Goal: Task Accomplishment & Management: Complete application form

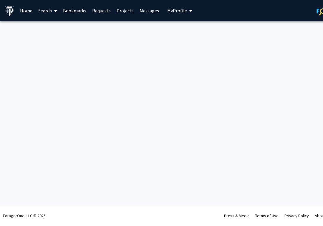
click at [41, 10] on link "Search" at bounding box center [47, 10] width 25 height 21
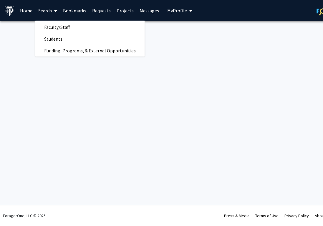
click at [81, 10] on link "Bookmarks" at bounding box center [74, 10] width 29 height 21
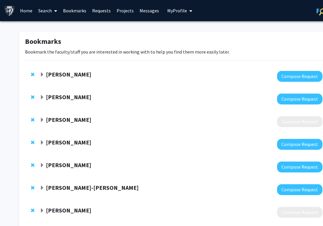
click at [91, 71] on div "[PERSON_NAME] Compose Request" at bounding box center [176, 76] width 303 height 23
click at [76, 118] on strong "[PERSON_NAME]" at bounding box center [68, 119] width 45 height 7
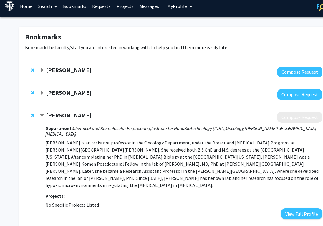
scroll to position [8, 0]
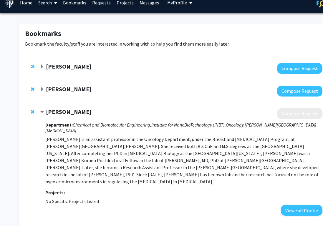
click at [78, 91] on strong "[PERSON_NAME]" at bounding box center [68, 88] width 45 height 7
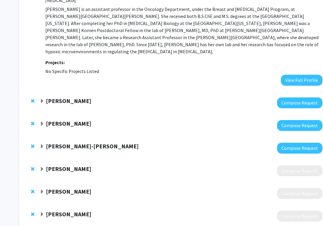
scroll to position [200, 0]
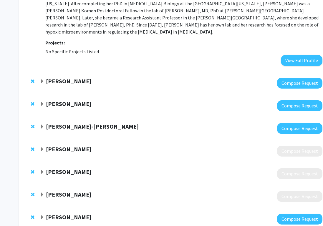
click at [78, 77] on strong "[PERSON_NAME]" at bounding box center [68, 80] width 45 height 7
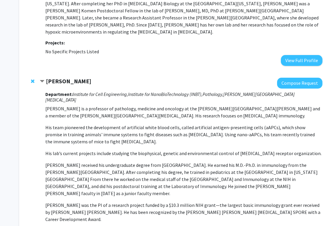
click at [78, 77] on strong "[PERSON_NAME]" at bounding box center [68, 80] width 45 height 7
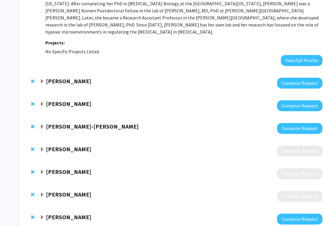
click at [72, 100] on strong "[PERSON_NAME]" at bounding box center [68, 103] width 45 height 7
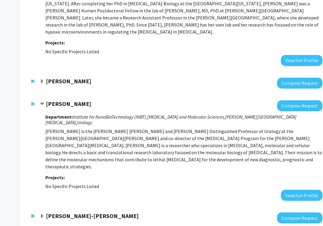
click at [72, 100] on strong "[PERSON_NAME]" at bounding box center [68, 103] width 45 height 7
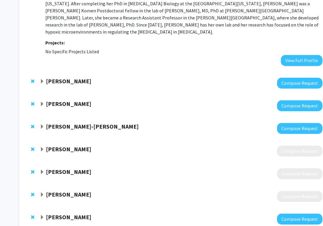
click at [78, 117] on div "Gretchen Alicea-Rebecca Compose Request" at bounding box center [176, 128] width 303 height 23
click at [78, 123] on strong "[PERSON_NAME]-[PERSON_NAME]" at bounding box center [92, 126] width 93 height 7
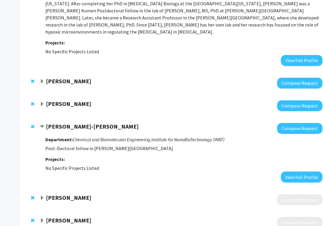
click at [85, 123] on strong "[PERSON_NAME]-[PERSON_NAME]" at bounding box center [92, 126] width 93 height 7
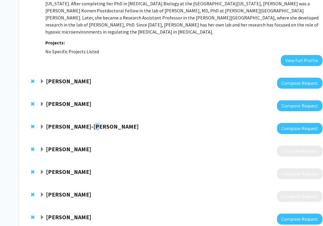
click at [85, 123] on strong "[PERSON_NAME]-[PERSON_NAME]" at bounding box center [92, 126] width 93 height 7
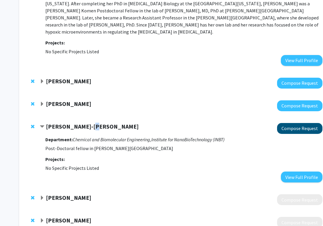
click at [286, 125] on button "Compose Request" at bounding box center [299, 128] width 45 height 11
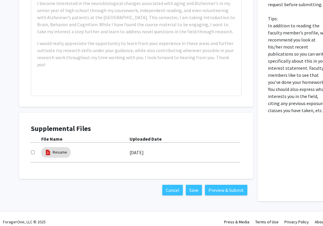
scroll to position [228, 0]
click at [66, 150] on link "Resume" at bounding box center [60, 153] width 14 height 6
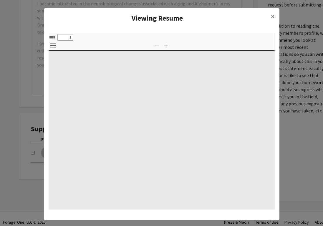
type input "0"
select select "custom"
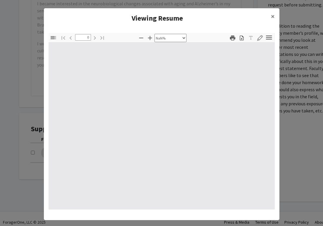
type input "1"
select select "auto"
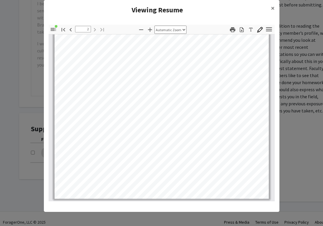
scroll to position [8, 0]
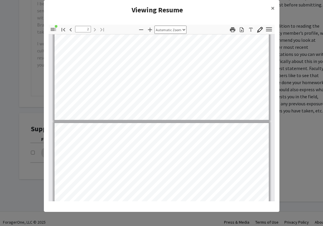
type input "1"
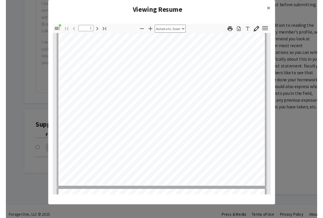
scroll to position [59, 0]
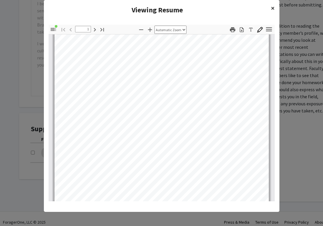
click at [273, 8] on span "×" at bounding box center [273, 8] width 4 height 9
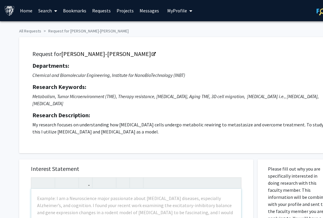
scroll to position [0, 0]
click at [107, 54] on link "[PERSON_NAME]-[PERSON_NAME]" at bounding box center [108, 53] width 94 height 7
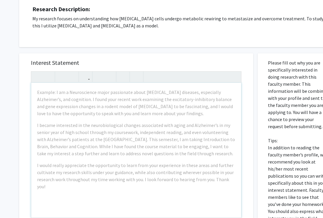
click at [285, 6] on h5 "Research Description:" at bounding box center [178, 9] width 293 height 7
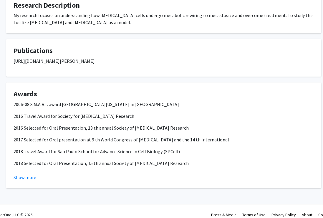
scroll to position [180, 13]
click at [101, 58] on p "[URL][DOMAIN_NAME][PERSON_NAME]" at bounding box center [164, 61] width 300 height 7
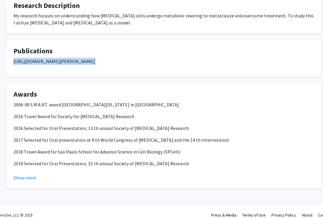
click at [101, 58] on p "https://pubmed.ncbi.nlm.nih.gov/?term=Alicea+GM" at bounding box center [164, 61] width 300 height 7
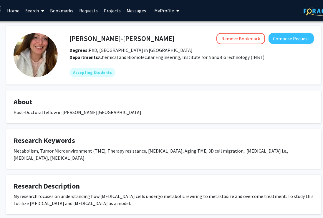
scroll to position [0, 13]
copy p "https://pubmed.ncbi.nlm.nih.gov/?term=Alicea+GM"
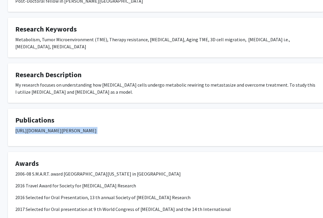
scroll to position [109, 11]
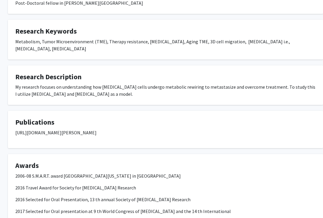
click at [137, 1] on div "Post-Doctoral fellow in [PERSON_NAME][GEOGRAPHIC_DATA]" at bounding box center [165, 2] width 300 height 7
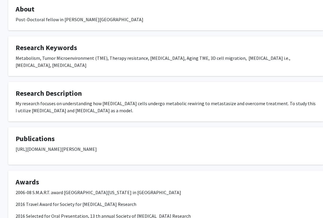
scroll to position [22, 11]
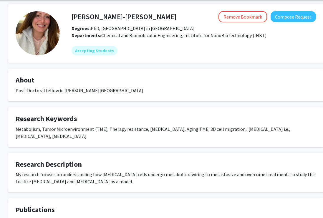
click at [106, 19] on h4 "[PERSON_NAME]-[PERSON_NAME]" at bounding box center [124, 16] width 105 height 11
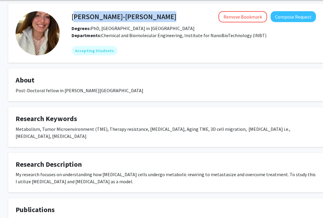
click at [106, 19] on h4 "[PERSON_NAME]-[PERSON_NAME]" at bounding box center [124, 16] width 105 height 11
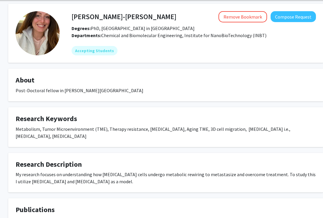
click at [101, 17] on h4 "[PERSON_NAME]-[PERSON_NAME]" at bounding box center [124, 16] width 105 height 11
drag, startPoint x: 102, startPoint y: 18, endPoint x: 147, endPoint y: 17, distance: 45.6
click at [147, 17] on div "Gretchen Alicea-Rebecca Remove Bookmark Compose Request" at bounding box center [193, 16] width 253 height 11
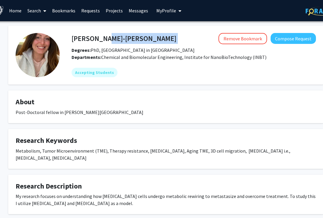
scroll to position [0, 11]
copy h4 "Alicea-Rebecca"
click at [283, 42] on button "Compose Request" at bounding box center [293, 38] width 45 height 11
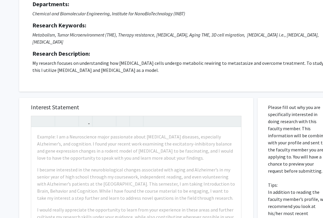
scroll to position [116, 0]
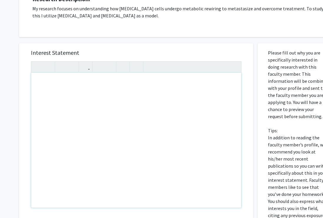
click at [96, 88] on div "Note to users with screen readers: Please press Alt+0 or Option+0 to deactivate…" at bounding box center [136, 140] width 210 height 135
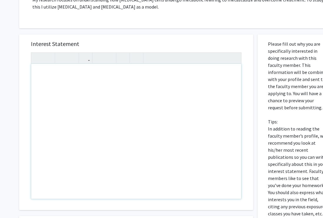
scroll to position [128, 0]
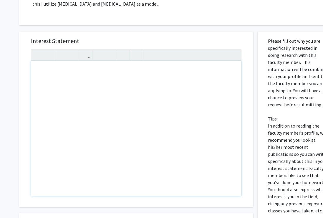
paste div "Note to users with screen readers: Please press Alt+0 or Option+0 to deactivate…"
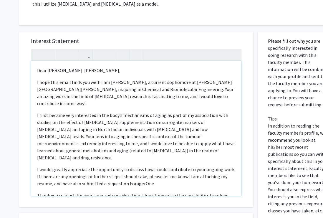
type textarea "<p>Dear Dr. Alicea-Rebecca,&nbsp;</p><p>I hope this email finds you well! I am …"
click at [67, 79] on p "I hope this email finds you well! I am Sumaya Beri, a current sophomore at John…" at bounding box center [136, 93] width 198 height 28
type textarea "<p>Dear Dr. Alicea-Rebecca,&nbsp;</p><p>I hope this finds you well! I am Sumaya…"
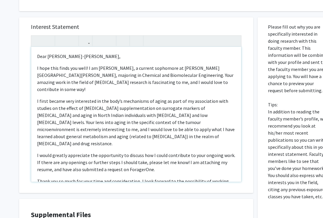
scroll to position [142, 0]
click at [86, 110] on p "I first became very interested in the body’s mechanisms of aging as part of my …" at bounding box center [136, 121] width 198 height 49
click at [91, 110] on p "I first became very interested in the body’s mechanisms of aging as part of my …" at bounding box center [136, 121] width 198 height 49
click at [94, 110] on p "I first became very interested in the body’s mechanisms of aging as part of my …" at bounding box center [136, 121] width 198 height 49
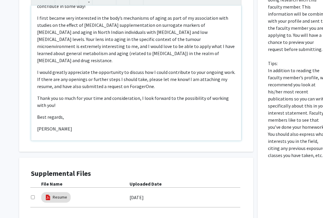
scroll to position [208, 0]
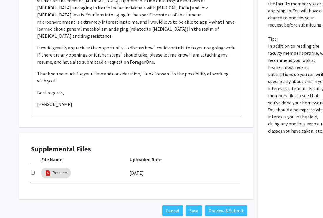
click at [31, 171] on input "checkbox" at bounding box center [33, 173] width 4 height 4
checkbox input "true"
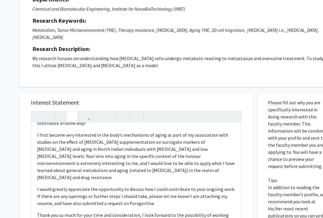
scroll to position [183, 0]
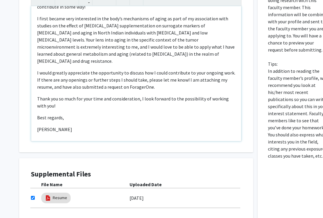
click at [161, 69] on p "I would greatly appreciate the opportunity to discuss how I could contribute to…" at bounding box center [136, 79] width 198 height 21
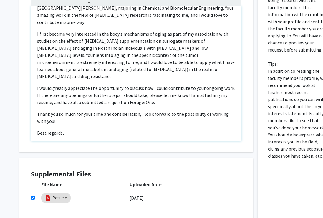
scroll to position [13, 0]
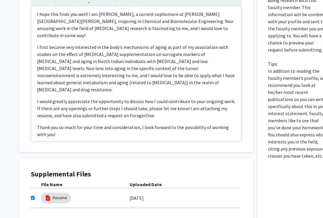
click at [117, 62] on p "I first became very interested in the body’s mechanisms of aging as part of my …" at bounding box center [136, 68] width 198 height 49
click at [214, 64] on p "I first became very interested in the body’s mechanisms of aging as part of my …" at bounding box center [136, 68] width 198 height 49
click at [213, 62] on p "I first became very interested in the body’s mechanisms of aging as part of my …" at bounding box center [136, 68] width 198 height 49
click at [207, 61] on p "I first became very interested in the body’s mechanisms of aging as part of my …" at bounding box center [136, 68] width 198 height 49
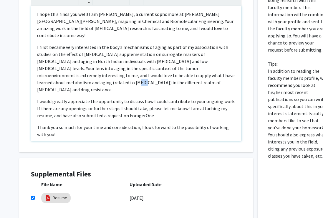
click at [207, 61] on p "I first became very interested in the body’s mechanisms of aging as part of my …" at bounding box center [136, 68] width 198 height 49
click at [212, 69] on p "I first became very interested in the body’s mechanisms of aging as part of my …" at bounding box center [136, 68] width 198 height 49
click at [213, 70] on p "I first became very interested in the body’s mechanisms of aging as part of my …" at bounding box center [136, 68] width 198 height 49
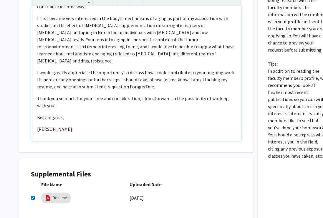
scroll to position [42, 0]
click at [89, 40] on p "I first became very interested in the body’s mechanisms of aging as part of my …" at bounding box center [136, 39] width 198 height 49
click at [97, 131] on div "Dear Dr. Alicea-Rebecca, I hope this finds you well! I am Sumaya Beri, a curren…" at bounding box center [136, 73] width 210 height 135
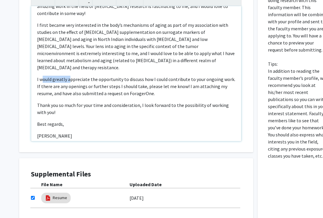
drag, startPoint x: 68, startPoint y: 61, endPoint x: 43, endPoint y: 59, distance: 25.6
click at [43, 76] on p "I would greatly appreciate the opportunity to discuss how I could contribute to…" at bounding box center [136, 86] width 198 height 21
drag, startPoint x: 40, startPoint y: 59, endPoint x: 51, endPoint y: 60, distance: 10.9
click at [51, 76] on p "I would greatly appreciate the opportunity to discuss how I could contribute to…" at bounding box center [136, 86] width 198 height 21
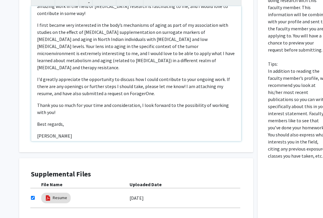
click at [69, 132] on p "[PERSON_NAME]" at bounding box center [136, 135] width 198 height 7
drag, startPoint x: 57, startPoint y: 74, endPoint x: 126, endPoint y: 72, distance: 68.9
click at [126, 76] on p "I'd greatly appreciate the opportunity to discuss how I could contribute to you…" at bounding box center [136, 86] width 198 height 21
click at [105, 120] on p "Best regards," at bounding box center [136, 123] width 198 height 7
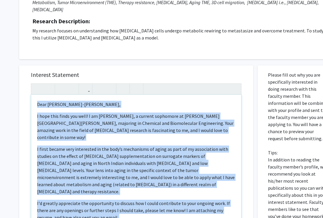
scroll to position [0, 0]
copy div "Dear Dr. Alicea-Rebecca, I hope this finds you well! I am Sumaya Beri, a curren…"
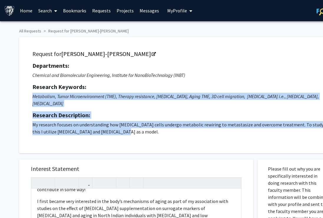
drag, startPoint x: 33, startPoint y: 97, endPoint x: 120, endPoint y: 142, distance: 98.7
click at [120, 142] on div "Request for Gretchen Alicea-Rebecca Departments: Chemical and Biomolecular Engi…" at bounding box center [178, 95] width 319 height 116
copy div "Metabolism, Tumor Microenvironment (TME), Therapy resistance, Metastasis, Aging…"
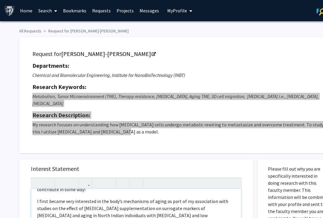
click at [215, 95] on icon "Metabolism, Tumor Microenvironment (TME), Therapy resistance, [MEDICAL_DATA], A…" at bounding box center [175, 99] width 286 height 13
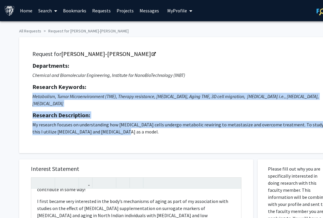
scroll to position [76, 0]
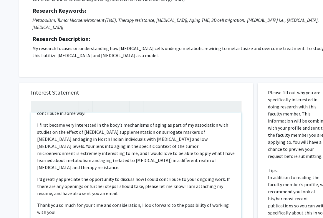
click at [176, 133] on p "I first became very interested in the body’s mechanisms of aging as part of my …" at bounding box center [136, 145] width 198 height 49
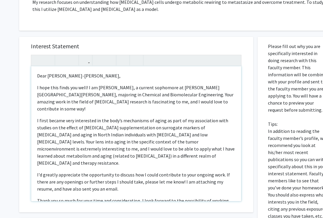
scroll to position [0, 0]
click at [212, 89] on p "I hope this finds you well! I am Sumaya Beri, a current sophomore at Johns Hopk…" at bounding box center [136, 98] width 198 height 28
drag, startPoint x: 112, startPoint y: 95, endPoint x: 133, endPoint y: 96, distance: 21.2
click at [133, 96] on p "I hope this finds you well! I am Sumaya Beri, a current sophomore at Johns Hopk…" at bounding box center [136, 98] width 198 height 28
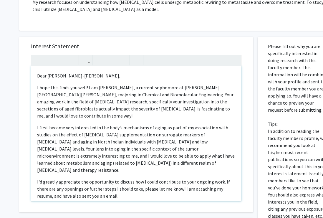
click at [230, 95] on p "I hope this finds you well! I am Sumaya Beri, a current sophomore at Johns Hopk…" at bounding box center [136, 101] width 198 height 35
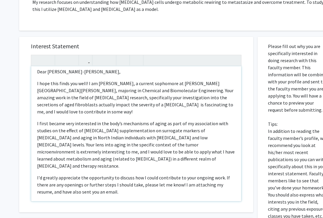
scroll to position [5, 0]
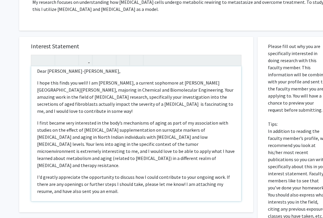
click at [155, 86] on p "I hope this finds you well! I am Sumaya Beri, a current sophomore at Johns Hopk…" at bounding box center [136, 96] width 198 height 35
click at [160, 88] on p "I hope this finds you well! I am Sumaya Beri, a current sophomore at Johns Hopk…" at bounding box center [136, 96] width 198 height 35
click at [144, 89] on p "I hope this finds you well! I am Sumaya Beri, a current sophomore at Johns Hopk…" at bounding box center [136, 96] width 198 height 35
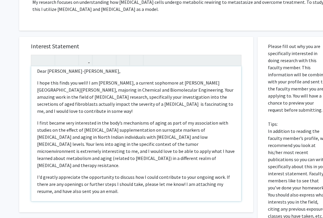
click at [166, 90] on p "I hope this finds you well! I am Sumaya Beri, a current sophomore at Johns Hopk…" at bounding box center [136, 96] width 198 height 35
click at [176, 92] on p "I hope this finds you well! I am Sumaya Beri, a current sophomore at Johns Hopk…" at bounding box center [136, 96] width 198 height 35
click at [112, 92] on p "I hope this finds you well! I am Sumaya Beri, a current sophomore at Johns Hopk…" at bounding box center [136, 96] width 198 height 35
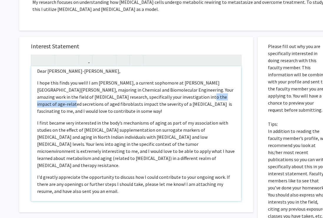
drag, startPoint x: 178, startPoint y: 89, endPoint x: 228, endPoint y: 91, distance: 49.2
click at [227, 92] on p "I hope this finds you well! I am Sumaya Beri, a current sophomore at Johns Hopk…" at bounding box center [136, 96] width 198 height 35
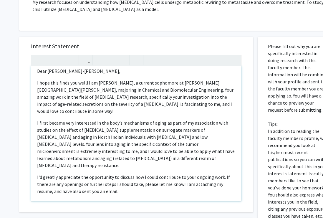
click at [210, 97] on p "I hope this finds you well! I am Sumaya Beri, a current sophomore at Johns Hopk…" at bounding box center [136, 96] width 198 height 35
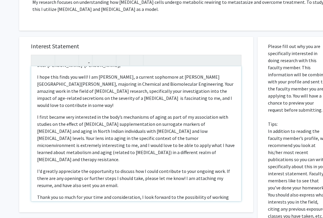
click at [112, 96] on div "Dear Dr. Alicea-Rebecca, I hope this finds you well! I am Sumaya Beri, a curren…" at bounding box center [136, 133] width 210 height 135
click at [156, 86] on p "I hope this finds you well! I am Sumaya Beri, a current sophomore at Johns Hopk…" at bounding box center [136, 90] width 198 height 35
click at [197, 121] on p "I first became very interested in the body’s mechanisms of aging as part of my …" at bounding box center [136, 137] width 198 height 49
click at [61, 94] on p "I hope this finds you well! I am Sumaya Beri, a current sophomore at Johns Hopk…" at bounding box center [136, 90] width 198 height 35
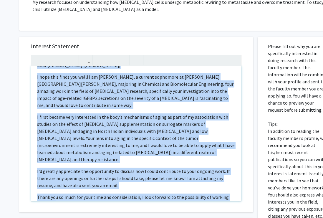
copy div "Dear Dr. Alicea-Rebecca, I hope this finds you well! I am Sumaya Beri, a curren…"
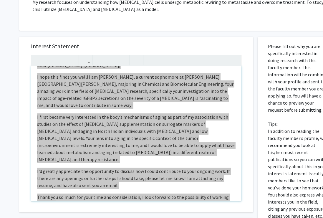
drag, startPoint x: 9, startPoint y: 91, endPoint x: 189, endPoint y: 118, distance: 182.8
click at [189, 118] on p "I first became very interested in the body’s mechanisms of aging as part of my …" at bounding box center [136, 137] width 198 height 49
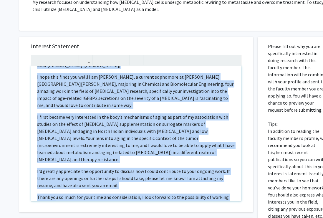
click at [189, 118] on p "I first became very interested in the body’s mechanisms of aging as part of my …" at bounding box center [136, 137] width 198 height 49
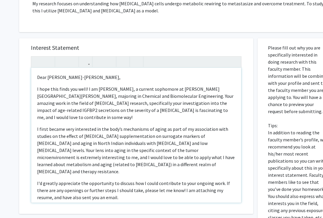
scroll to position [0, 0]
click at [227, 97] on p "I hope this finds you well! I am Sumaya Beri, a current sophomore at Johns Hopk…" at bounding box center [136, 102] width 198 height 35
click at [37, 98] on p "I hope this finds you well! I am Sumaya Beri, a current sophomore at Johns Hopk…" at bounding box center [136, 102] width 198 height 35
click at [57, 106] on p "I hope this finds you well! I am Sumaya Beri, a current sophomore at Johns Hopk…" at bounding box center [136, 102] width 198 height 35
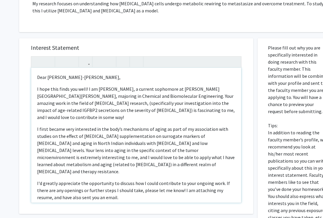
click at [94, 127] on p "I first became very interested in the body’s mechanisms of aging as part of my …" at bounding box center [136, 149] width 198 height 49
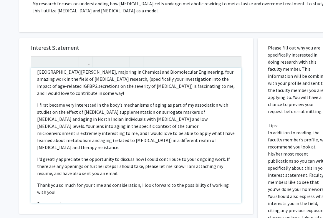
scroll to position [26, 0]
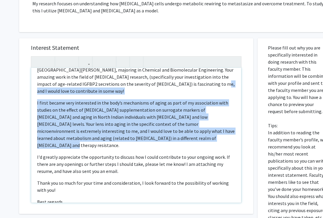
drag, startPoint x: 122, startPoint y: 81, endPoint x: 135, endPoint y: 127, distance: 48.2
click at [135, 127] on div "Dear Dr. Alicea-Rebecca, I hope this finds you well! I am Sumaya Beri, a curren…" at bounding box center [136, 135] width 210 height 135
click at [135, 127] on p "I first became very interested in the body’s mechanisms of aging as part of my …" at bounding box center [136, 123] width 198 height 49
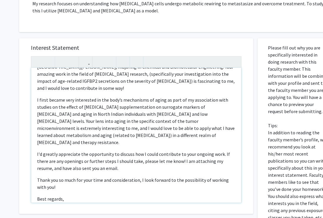
scroll to position [30, 0]
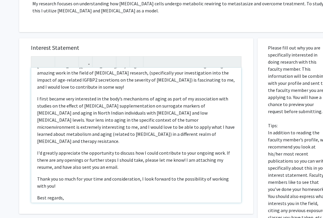
click at [201, 95] on p "I first became very interested in the body’s mechanisms of aging as part of my …" at bounding box center [136, 119] width 198 height 49
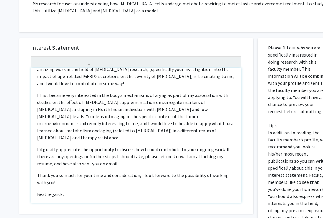
scroll to position [34, 0]
click at [196, 92] on p "I first became very interested in the body’s mechanisms of aging as part of my …" at bounding box center [136, 116] width 198 height 49
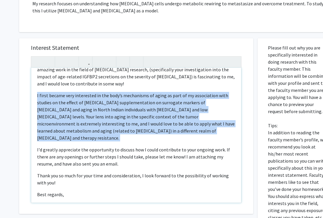
click at [196, 92] on p "I first became very interested in the body’s mechanisms of aging as part of my …" at bounding box center [136, 116] width 198 height 49
click at [197, 92] on p "I first became very interested in the body’s mechanisms of aging as part of my …" at bounding box center [136, 116] width 198 height 49
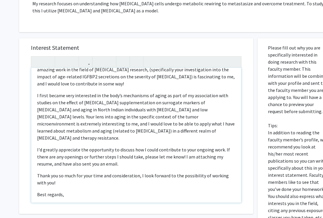
click at [187, 94] on p "I first became very interested in the body’s mechanisms of aging as part of my …" at bounding box center [136, 116] width 198 height 49
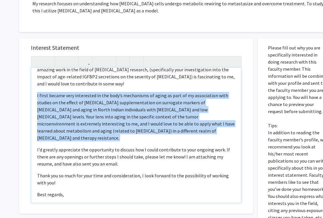
click at [187, 94] on p "I first became very interested in the body’s mechanisms of aging as part of my …" at bounding box center [136, 116] width 198 height 49
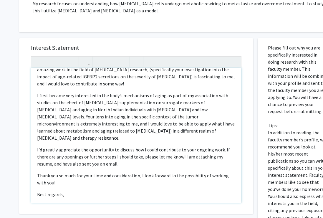
click at [187, 110] on p "I first became very interested in the body’s mechanisms of aging as part of my …" at bounding box center [136, 116] width 198 height 49
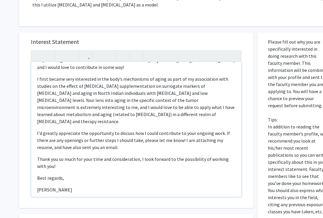
scroll to position [127, 0]
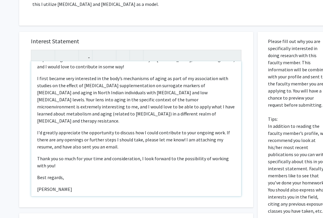
click at [205, 95] on p "I first became very interested in the body’s mechanisms of aging as part of my …" at bounding box center [136, 99] width 198 height 49
click at [49, 100] on p "I first became very interested in the body’s mechanisms of aging as part of my …" at bounding box center [136, 99] width 198 height 49
click at [45, 100] on p "I first became very interested in the body’s mechanisms of aging as part of my …" at bounding box center [136, 99] width 198 height 49
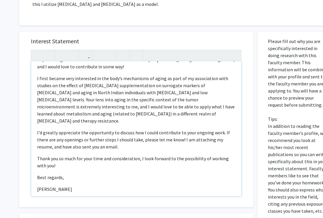
click at [207, 94] on p "I first became very interested in the body’s mechanisms of aging as part of my …" at bounding box center [136, 99] width 198 height 49
click at [206, 96] on p "I first became very interested in the body’s mechanisms of aging as part of my …" at bounding box center [136, 99] width 198 height 49
click at [219, 89] on p "I first became very interested in the body’s mechanisms of aging as part of my …" at bounding box center [136, 99] width 198 height 49
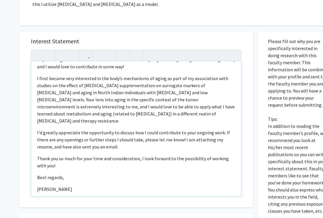
click at [215, 93] on p "I first became very interested in the body’s mechanisms of aging as part of my …" at bounding box center [136, 99] width 198 height 49
click at [165, 106] on div "Dear Dr. Alicea-Rebecca, I hope this finds you well! I am Sumaya Beri, a curren…" at bounding box center [136, 128] width 210 height 135
click at [157, 97] on p "I first became very interested in the body’s mechanisms of aging as part of my …" at bounding box center [136, 99] width 198 height 49
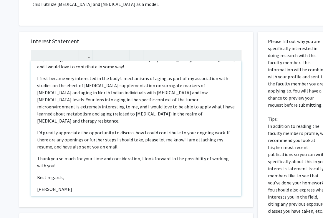
click at [162, 95] on p "I first became very interested in the body’s mechanisms of aging as part of my …" at bounding box center [136, 99] width 198 height 49
click at [116, 94] on p "I first became very interested in the body’s mechanisms of aging as part of my …" at bounding box center [136, 99] width 198 height 49
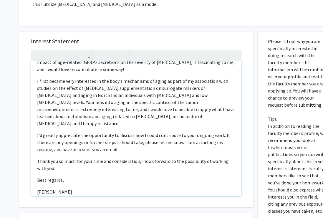
click at [161, 97] on p "I first became very interested in the body’s mechanisms of aging as part of my …" at bounding box center [136, 101] width 198 height 49
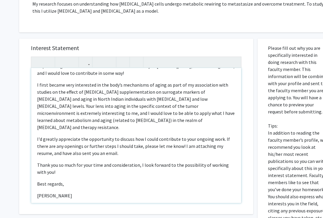
scroll to position [44, 0]
click at [103, 109] on p "I first became very interested in the body’s mechanisms of aging as part of my …" at bounding box center [136, 106] width 198 height 49
click at [134, 138] on div "Dear Dr. Alicea-Rebecca, I hope this finds you well! I am Sumaya Beri, a curren…" at bounding box center [136, 135] width 210 height 135
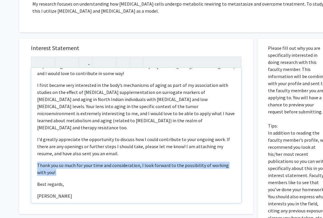
click at [134, 138] on div "Dear Dr. Alicea-Rebecca, I hope this finds you well! I am Sumaya Beri, a curren…" at bounding box center [136, 135] width 210 height 135
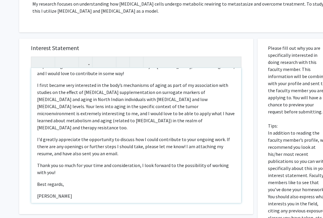
click at [120, 169] on div "Dear Dr. Alicea-Rebecca, I hope this finds you well! I am Sumaya Beri, a curren…" at bounding box center [136, 135] width 210 height 135
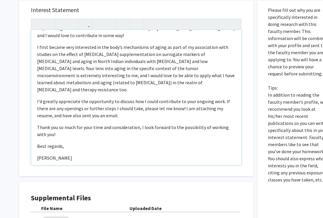
scroll to position [160, 0]
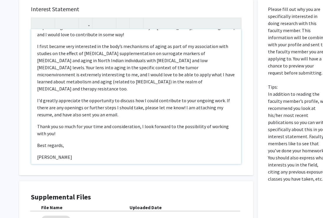
click at [198, 97] on p "I'd greatly appreciate the opportunity to discuss how I could contribute to you…" at bounding box center [136, 107] width 198 height 21
type textarea "<p>Dear Dr. Alicea-Rebecca,&nbsp;</p><p>I hope this finds you well! I am Sumaya…"
drag, startPoint x: 178, startPoint y: 134, endPoint x: 188, endPoint y: 139, distance: 10.9
click at [188, 153] on p "[PERSON_NAME]" at bounding box center [136, 156] width 198 height 7
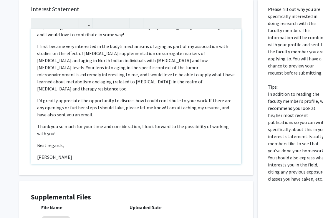
click at [188, 153] on p "[PERSON_NAME]" at bounding box center [136, 156] width 198 height 7
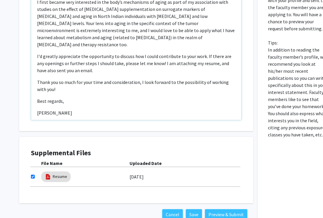
scroll to position [218, 0]
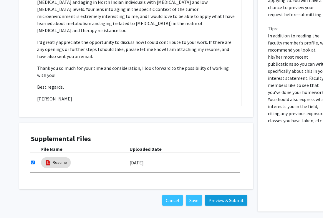
click at [219, 195] on button "Preview & Submit" at bounding box center [226, 200] width 42 height 11
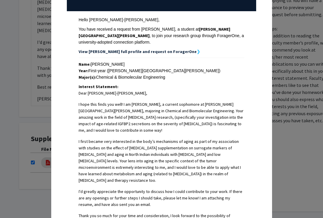
scroll to position [78, 0]
click at [97, 67] on div "Year: First-year (Johns Hopkins University)" at bounding box center [162, 70] width 166 height 6
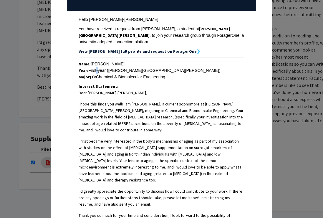
click at [97, 67] on div "Year: First-year (Johns Hopkins University)" at bounding box center [162, 70] width 166 height 6
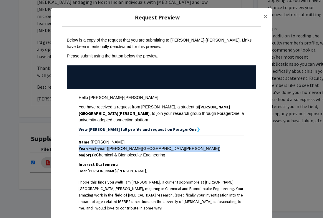
scroll to position [0, 0]
click at [263, 16] on button "×" at bounding box center [265, 16] width 13 height 16
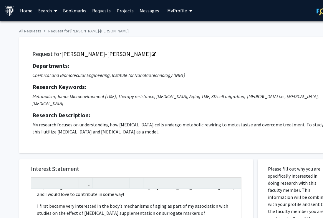
click at [177, 15] on button "My Profile" at bounding box center [179, 10] width 29 height 21
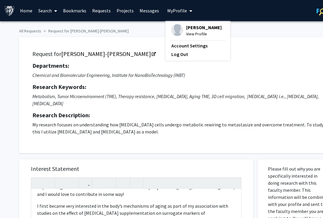
click at [196, 36] on span "View Profile" at bounding box center [204, 34] width 36 height 6
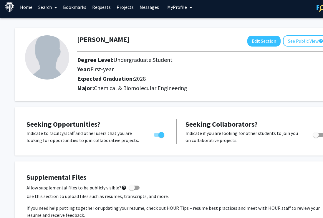
scroll to position [5, 0]
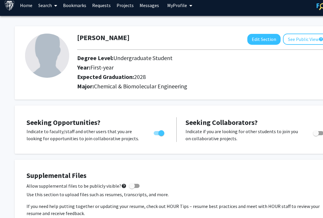
click at [106, 69] on span "First-year" at bounding box center [101, 67] width 23 height 7
click at [264, 41] on button "Edit Section" at bounding box center [263, 39] width 33 height 11
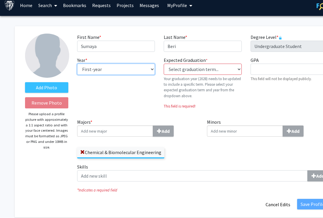
select select "sophomore"
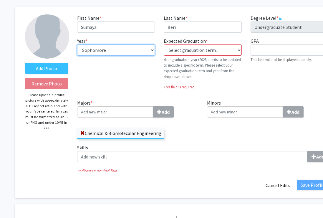
scroll to position [41, 0]
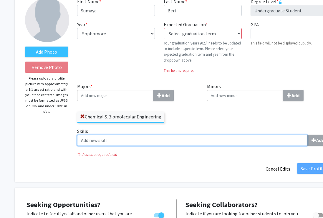
click at [164, 138] on input "Skills Add" at bounding box center [192, 140] width 230 height 11
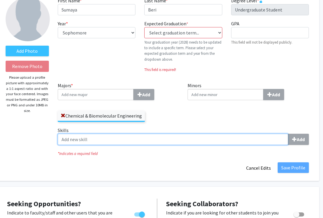
scroll to position [42, 19]
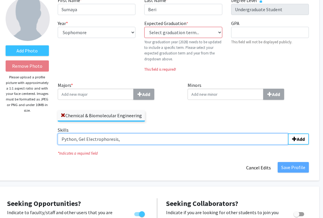
click at [88, 140] on input "Python, Gel Electrophoresis," at bounding box center [173, 138] width 230 height 11
click at [102, 139] on input "Python, Gel Electrophoresis," at bounding box center [173, 138] width 230 height 11
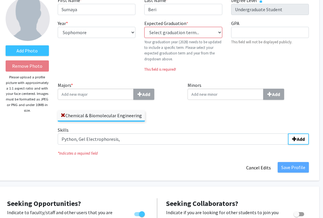
click at [122, 145] on div "Skills Python, Gel Electrophoresis, Add" at bounding box center [183, 137] width 260 height 23
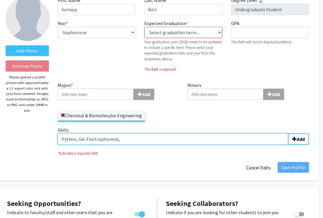
click at [122, 140] on input "Python, Gel Electrophoresis," at bounding box center [173, 138] width 230 height 11
drag, startPoint x: 133, startPoint y: 138, endPoint x: -5, endPoint y: 135, distance: 137.8
click at [0, 135] on html "Skip navigation Home Search Bookmarks Requests Projects Messages My Profile Sum…" at bounding box center [142, 67] width 323 height 218
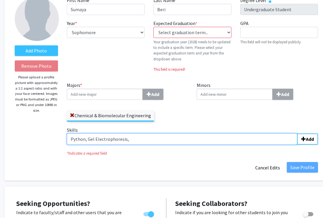
paste input "Excel, PCR, ELISA, Gel Electrophoresis, FISH, MAPDH, Karyotyping"
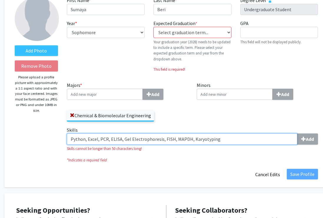
type input "Python, Excel, PCR, ELISA, Gel Electrophoresis, FISH, MAPDH, Karyotyping"
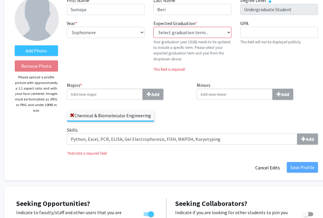
click at [189, 161] on fg-title-edit "First Name * required Sumaya Last Name * required Beri Degree Level * required …" at bounding box center [192, 85] width 251 height 176
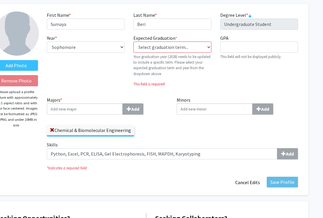
scroll to position [18, 30]
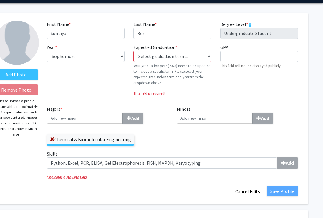
click at [256, 51] on div "GPA required This field will not be displayed publicly." at bounding box center [259, 72] width 87 height 57
click at [257, 54] on input "GPA required" at bounding box center [259, 56] width 78 height 11
type input "4.0"
select select "44: fall_2028"
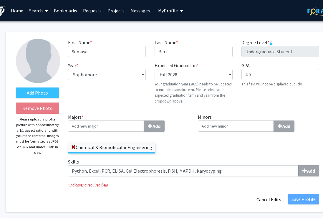
scroll to position [0, 9]
click at [168, 14] on button "My Profile" at bounding box center [170, 10] width 29 height 21
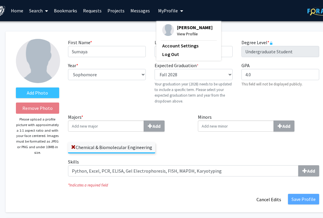
click at [89, 11] on link "Requests" at bounding box center [92, 10] width 24 height 21
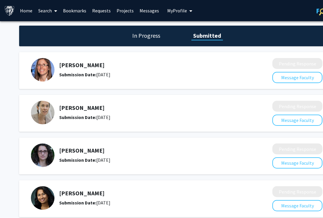
click at [74, 12] on link "Bookmarks" at bounding box center [74, 10] width 29 height 21
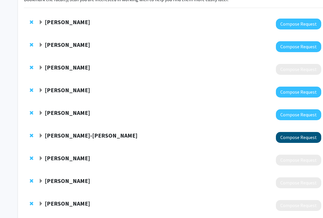
click at [301, 137] on button "Compose Request" at bounding box center [298, 137] width 45 height 11
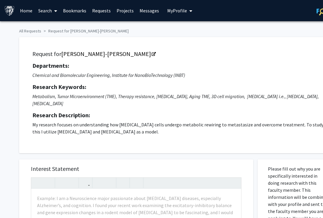
scroll to position [198, 0]
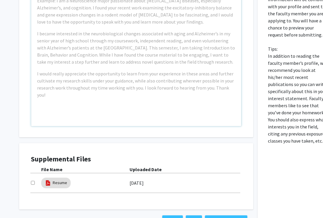
click at [202, 86] on div "Example: I am a Neuroscience major passionate about neurodegenerative diseases,…" at bounding box center [136, 58] width 210 height 135
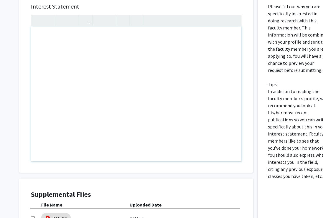
scroll to position [159, 0]
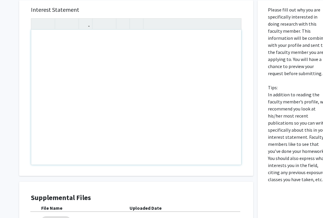
paste div "Note to users with screen readers: Please press Alt+0 or Option+0 to deactivate…"
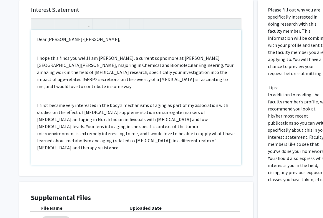
type textarea "<p>&nbsp;Dear Dr. Alicea-Rebecca,&nbsp;</p><br><p>I hope this finds you well! I…"
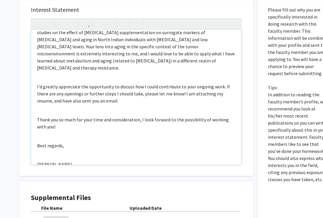
scroll to position [79, 0]
click at [213, 40] on p "I first became very interested in the body’s mechanisms of aging as part of my …" at bounding box center [136, 46] width 198 height 49
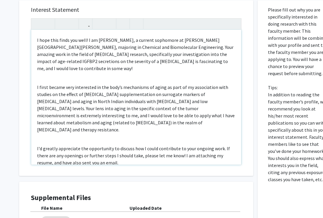
scroll to position [25, 0]
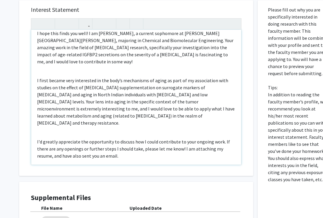
click at [103, 103] on p "I first became very interested in the body’s mechanisms of aging as part of my …" at bounding box center [136, 101] width 198 height 49
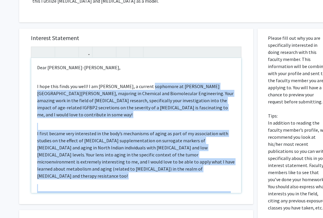
scroll to position [79, 0]
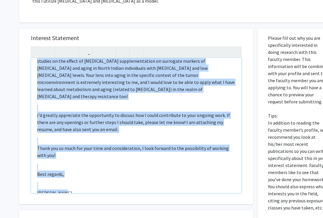
drag, startPoint x: 148, startPoint y: 78, endPoint x: 219, endPoint y: 231, distance: 169.1
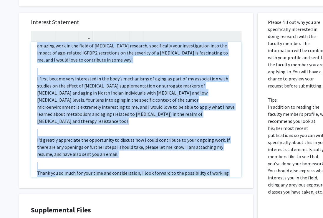
click at [173, 136] on p "I'd greatly appreciate the opportunity to discuss how I could contribute to you…" at bounding box center [136, 146] width 198 height 21
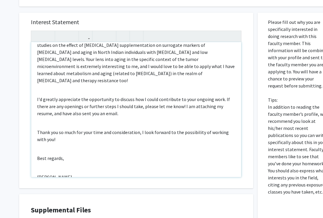
click at [44, 146] on div "Dear Dr. Alicea-Rebecca, I hope this finds you well! I am Sumaya Beri, a curren…" at bounding box center [136, 109] width 210 height 135
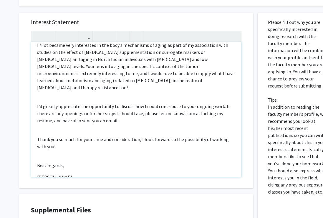
click at [78, 136] on p "Thank you so much for your time and consideration, I look forward to the possib…" at bounding box center [136, 143] width 198 height 14
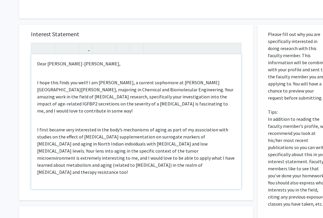
scroll to position [138, 0]
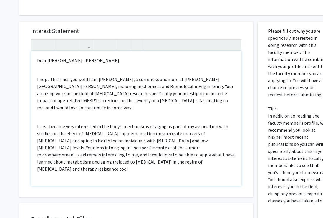
click at [78, 80] on p "I hope this finds you well! I am Sumaya Beri, a current sophomore at Johns Hopk…" at bounding box center [136, 93] width 198 height 35
click at [88, 79] on p "I hope this finds you well! I am Sumaya Beri, a current sophomore at Johns Hopk…" at bounding box center [136, 93] width 198 height 35
click at [103, 97] on p "I hope this finds you well! I am Sumaya Beri, a current sophomore at Johns Hopk…" at bounding box center [136, 93] width 198 height 35
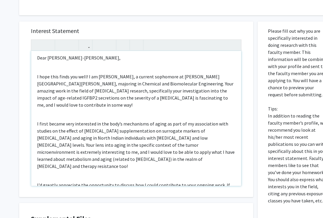
scroll to position [2, 0]
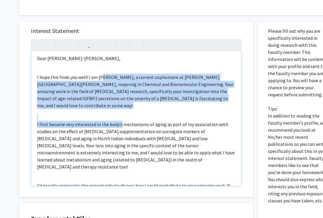
drag, startPoint x: 102, startPoint y: 73, endPoint x: 120, endPoint y: 110, distance: 40.7
click at [120, 110] on div "Dear Dr. Alicea-Rebecca, I hope this finds you well! I am Sumaya Beri, a curren…" at bounding box center [136, 118] width 210 height 135
click at [120, 121] on p "I first became very interested in the body’s mechanisms of aging as part of my …" at bounding box center [136, 145] width 198 height 49
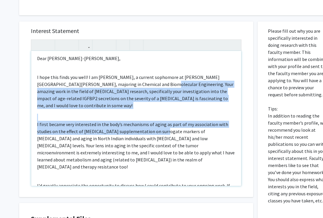
drag, startPoint x: 139, startPoint y: 75, endPoint x: 162, endPoint y: 116, distance: 47.1
click at [162, 117] on div "Dear Dr. Alicea-Rebecca, I hope this finds you well! I am Sumaya Beri, a curren…" at bounding box center [136, 118] width 210 height 135
click at [162, 121] on p "I first became very interested in the body’s mechanisms of aging as part of my …" at bounding box center [136, 145] width 198 height 49
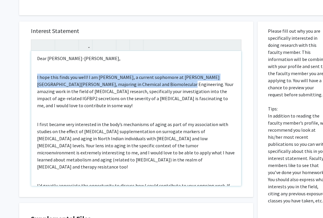
drag, startPoint x: 156, startPoint y: 76, endPoint x: 157, endPoint y: 100, distance: 24.8
click at [157, 100] on div "Dear Dr. Alicea-Rebecca, I hope this finds you well! I am Sumaya Beri, a curren…" at bounding box center [136, 118] width 210 height 135
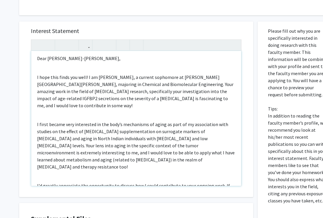
click at [39, 86] on p "I hope this finds you well! I am Sumaya Beri, a current sophomore at Johns Hopk…" at bounding box center [136, 91] width 198 height 35
click at [37, 86] on div "Dear Dr. Alicea-Rebecca, I hope this finds you well! I am Sumaya Beri, a curren…" at bounding box center [136, 118] width 210 height 135
click at [58, 94] on p "I hope this finds you well! I am Sumaya Beri, a current sophomore at Johns Hopk…" at bounding box center [136, 91] width 198 height 35
click at [228, 86] on p "I hope this finds you well! I am Sumaya Beri, a current sophomore at Johns Hopk…" at bounding box center [136, 91] width 198 height 35
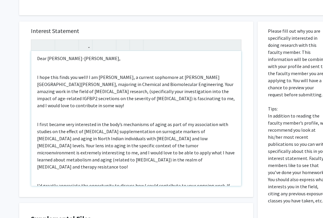
click at [176, 121] on p "I first became very interested in the body’s mechanisms of aging as part of my …" at bounding box center [136, 145] width 198 height 49
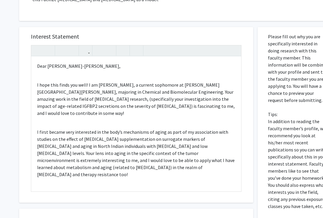
scroll to position [0, 0]
click at [66, 62] on p "Dear Dr. Alicea-Rebecca," at bounding box center [136, 65] width 198 height 7
click at [66, 68] on div "Dear Dr. Alicea-Rebecca, I hope this finds you well! I am Sumaya Beri, a curren…" at bounding box center [136, 124] width 210 height 135
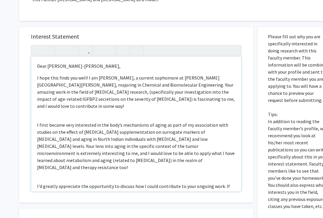
click at [67, 107] on div "Dear Dr. Alicea-Rebecca, I hope this finds you well! I am Sumaya Beri, a curren…" at bounding box center [136, 124] width 210 height 135
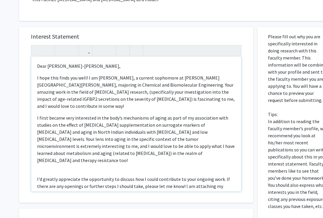
click at [83, 151] on div "Dear Dr. Alicea-Rebecca, I hope this finds you well! I am Sumaya Beri, a curren…" at bounding box center [136, 124] width 210 height 135
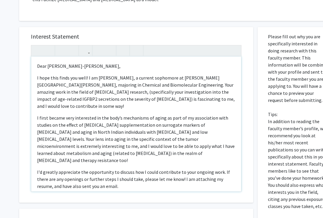
click at [84, 178] on div "Dear Dr. Alicea-Rebecca, I hope this finds you well! I am Sumaya Beri, a curren…" at bounding box center [136, 124] width 210 height 135
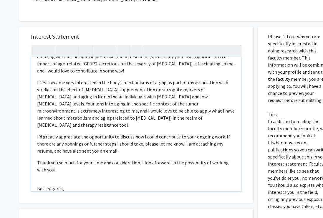
scroll to position [44, 0]
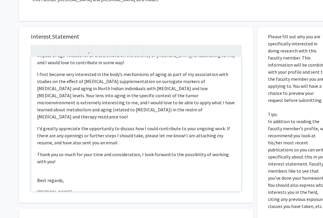
click at [84, 154] on div "Dear Dr. Alicea-Rebecca, I hope this finds you well! I am Sumaya Beri, a curren…" at bounding box center [136, 124] width 210 height 135
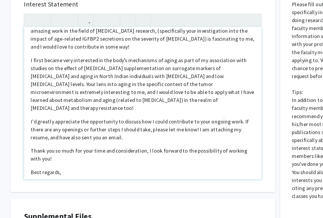
scroll to position [29, 0]
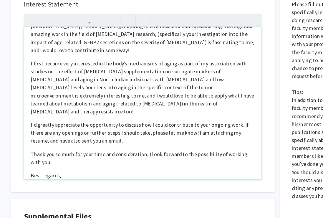
click at [31, 136] on div "Dear Dr. Alicea-Rebecca, I hope this finds you well! I am Sumaya Beri, a curren…" at bounding box center [136, 91] width 210 height 135
type textarea "<p>&nbsp;Dear Dr. Alicea-Rebecca,&nbsp;</p><p>I hope this finds you well! I am …"
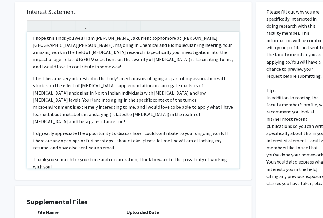
scroll to position [15, 0]
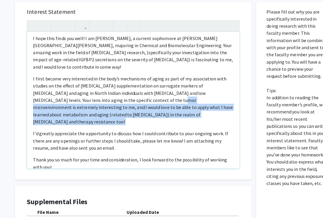
drag, startPoint x: 104, startPoint y: 84, endPoint x: 111, endPoint y: 106, distance: 22.4
click at [111, 106] on div "Dear Dr. Alicea-Rebecca, I hope this finds you well! I am Sumaya Beri, a curren…" at bounding box center [132, 101] width 210 height 135
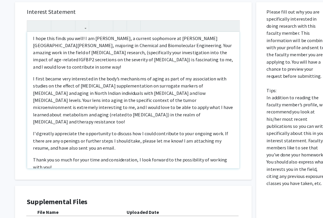
click at [111, 106] on div "Dear Dr. Alicea-Rebecca, I hope this finds you well! I am Sumaya Beri, a curren…" at bounding box center [132, 101] width 210 height 135
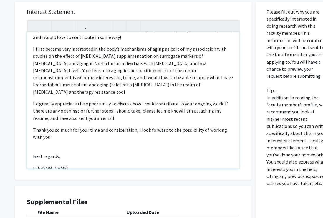
scroll to position [44, 0]
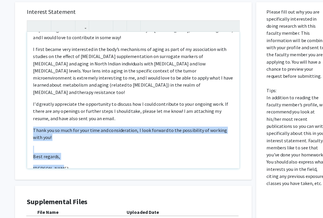
drag, startPoint x: 97, startPoint y: 151, endPoint x: 103, endPoint y: 122, distance: 29.0
click at [103, 122] on div "Dear Dr. Alicea-Rebecca, I hope this finds you well! I am Sumaya Beri, a curren…" at bounding box center [132, 101] width 210 height 135
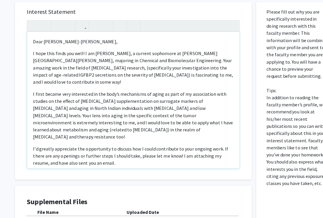
scroll to position [0, 0]
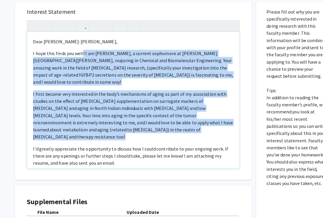
drag, startPoint x: 80, startPoint y: 44, endPoint x: 80, endPoint y: 121, distance: 76.5
click at [80, 121] on div "Dear Dr. Alicea-Rebecca, I hope this finds you well! I am Sumaya Beri, a curren…" at bounding box center [132, 101] width 210 height 135
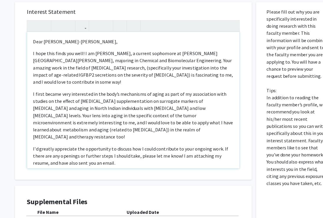
click at [80, 121] on div "Dear Dr. Alicea-Rebecca, I hope this finds you well! I am Sumaya Beri, a curren…" at bounding box center [132, 101] width 210 height 135
drag, startPoint x: 80, startPoint y: 121, endPoint x: 83, endPoint y: 121, distance: 3.3
click at [83, 122] on div "Dear Dr. Alicea-Rebecca, I hope this finds you well! I am Sumaya Beri, a curren…" at bounding box center [132, 101] width 210 height 135
click at [83, 121] on div "Dear Dr. Alicea-Rebecca, I hope this finds you well! I am Sumaya Beri, a curren…" at bounding box center [132, 101] width 210 height 135
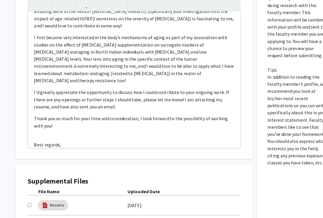
scroll to position [37, 0]
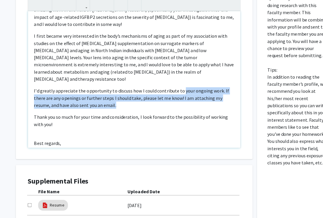
drag, startPoint x: 178, startPoint y: 67, endPoint x: 181, endPoint y: 112, distance: 45.1
click at [181, 112] on div "Dear Dr. Alicea-Rebecca, I hope this finds you well! I am Sumaya Beri, a curren…" at bounding box center [133, 81] width 210 height 135
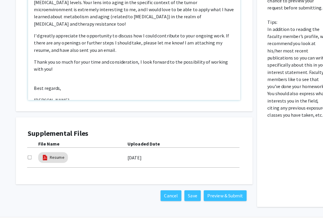
scroll to position [234, 4]
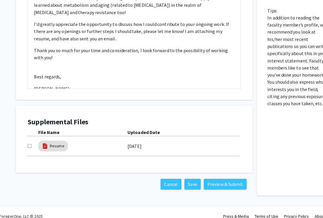
click at [203, 173] on div "Cancel Save Preview & Submit" at bounding box center [133, 184] width 234 height 22
click at [30, 143] on div at bounding box center [32, 146] width 10 height 7
click at [29, 143] on div at bounding box center [32, 146] width 10 height 7
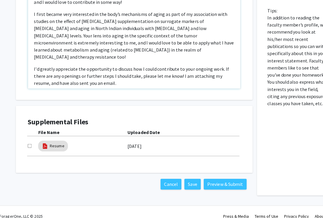
scroll to position [0, 0]
click at [29, 143] on div at bounding box center [32, 146] width 10 height 7
click at [60, 143] on link "Resume" at bounding box center [56, 146] width 14 height 6
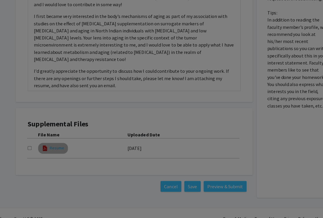
select select "custom"
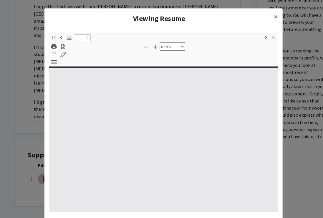
type input "0"
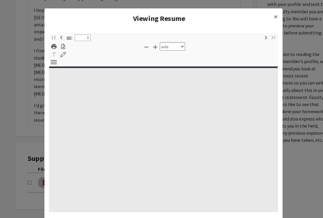
select select "custom"
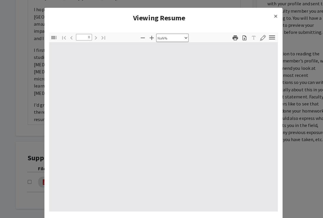
type input "1"
select select "auto"
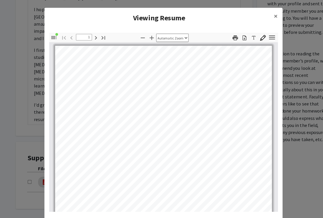
click at [260, 15] on h4 "Viewing Resume" at bounding box center [158, 18] width 218 height 11
click at [262, 18] on h4 "Viewing Resume" at bounding box center [158, 18] width 218 height 11
click at [265, 16] on h4 "Viewing Resume" at bounding box center [158, 18] width 218 height 11
click at [264, 18] on h4 "Viewing Resume" at bounding box center [158, 18] width 218 height 11
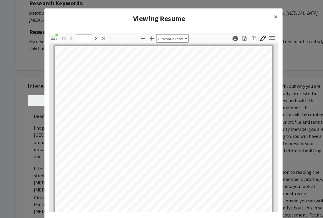
scroll to position [61, 0]
click at [264, 23] on h4 "Viewing Resume" at bounding box center [158, 18] width 218 height 11
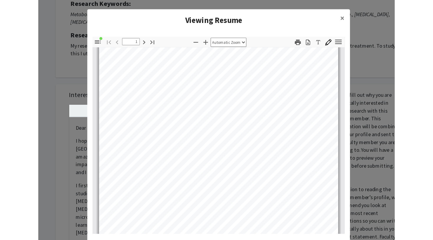
scroll to position [84, 0]
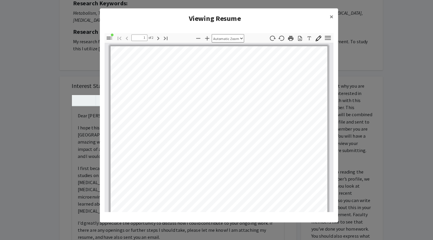
type input "2"
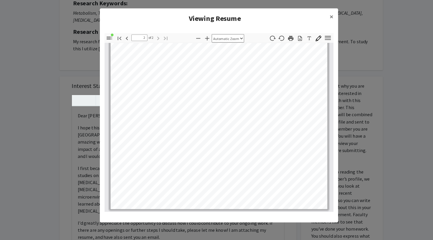
scroll to position [397, 0]
click at [316, 22] on h4 "Viewing Resume" at bounding box center [212, 18] width 218 height 11
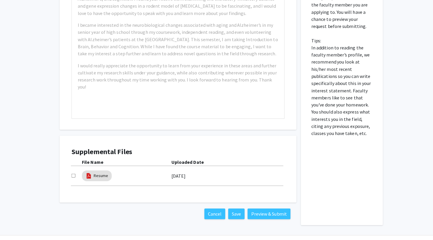
scroll to position [213, 0]
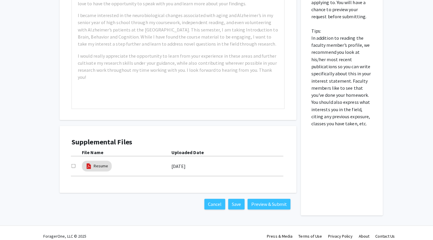
click at [70, 155] on div "Supplemental Files File Name Uploaded Date Resume 09/11/2025" at bounding box center [176, 160] width 222 height 54
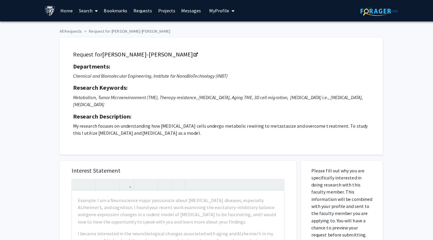
scroll to position [0, 0]
click at [118, 21] on link "Bookmarks" at bounding box center [114, 10] width 29 height 21
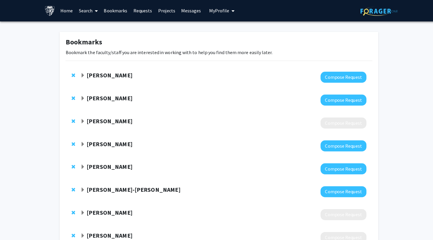
click at [147, 21] on link "Requests" at bounding box center [141, 10] width 24 height 21
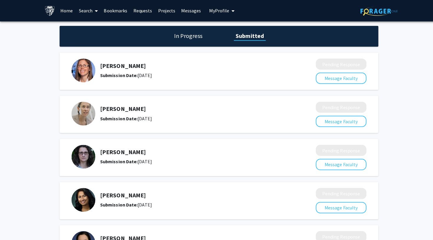
click at [142, 22] on div "In Progress Submitted Laura Ensign-Hodges Submission Date: February 03, 2025 Pe…" at bounding box center [216, 148] width 433 height 255
click at [115, 20] on link "Bookmarks" at bounding box center [114, 10] width 29 height 21
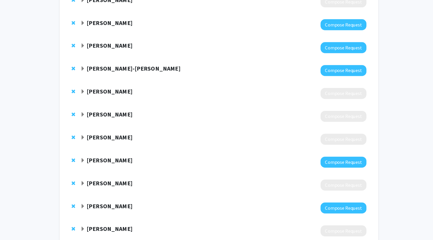
scroll to position [127, 0]
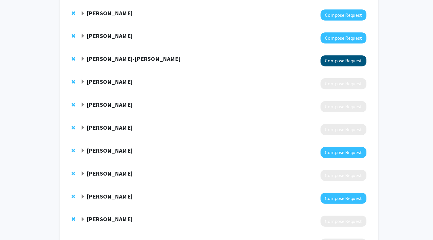
click at [334, 65] on button "Compose Request" at bounding box center [339, 62] width 45 height 11
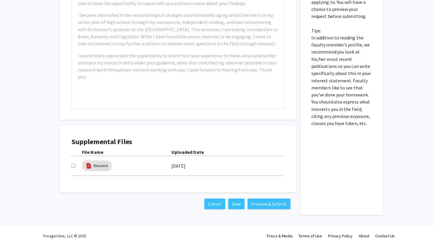
scroll to position [213, 0]
click at [70, 155] on div "Supplemental Files File Name Uploaded Date Resume 09/11/2025" at bounding box center [176, 160] width 222 height 54
click at [73, 163] on div at bounding box center [76, 166] width 10 height 7
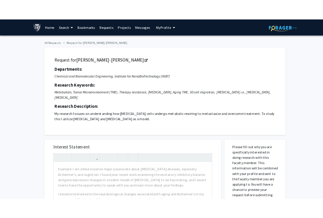
scroll to position [0, 0]
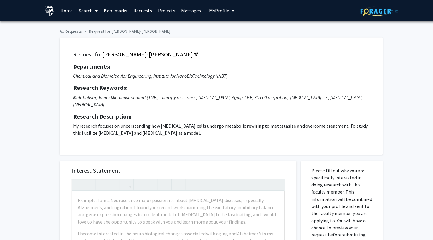
click at [200, 21] on div "Skip navigation Home Search Bookmarks Requests Projects Messages My Profile Sum…" at bounding box center [139, 10] width 190 height 21
click at [208, 21] on button "My Profile" at bounding box center [219, 10] width 29 height 21
click at [225, 40] on div "Sumaya Beri View Profile Account Settings Log Out" at bounding box center [237, 40] width 65 height 39
click at [225, 43] on div "Sumaya Beri View Profile Account Settings Log Out" at bounding box center [237, 40] width 65 height 39
click at [226, 44] on link "Account Settings" at bounding box center [237, 45] width 53 height 7
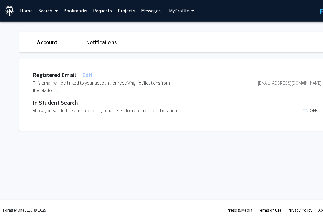
click at [169, 20] on button "My Profile" at bounding box center [179, 10] width 29 height 21
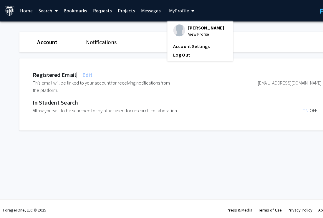
click at [181, 51] on div "Sumaya Beri View Profile Account Settings Log Out" at bounding box center [197, 40] width 65 height 39
click at [189, 44] on link "Account Settings" at bounding box center [197, 45] width 53 height 7
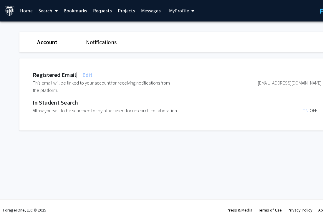
click at [167, 18] on button "My Profile" at bounding box center [179, 10] width 29 height 21
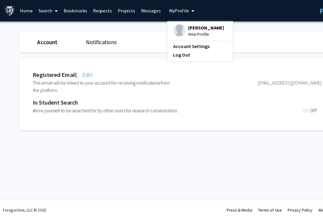
click at [186, 37] on span "View Profile" at bounding box center [204, 34] width 36 height 6
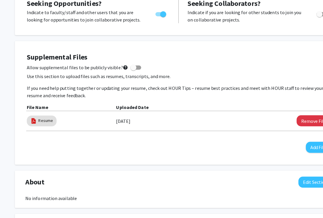
scroll to position [123, 0]
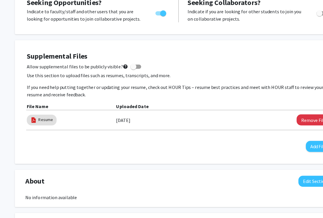
click at [86, 117] on div "Resume" at bounding box center [70, 121] width 88 height 14
click at [36, 118] on img at bounding box center [33, 121] width 6 height 6
click at [131, 70] on div "Supplemental Files Allow supplemental files to be publicly visible? help Use th…" at bounding box center [176, 103] width 300 height 99
click at [129, 69] on label "Allow supplemental files to be publicly visible? help" at bounding box center [82, 68] width 113 height 7
click at [132, 70] on input "Allow supplemental files to be publicly visible? help" at bounding box center [132, 70] width 0 height 0
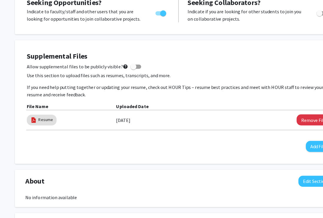
checkbox input "true"
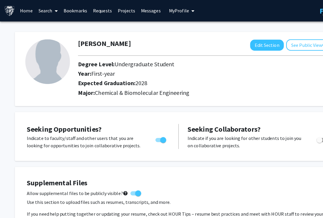
scroll to position [0, 0]
click at [72, 21] on div "Skip navigation Home Search Bookmarks Requests Projects Messages My Profile Sum…" at bounding box center [99, 10] width 190 height 21
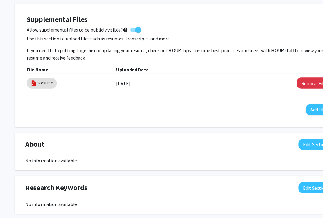
scroll to position [90, 0]
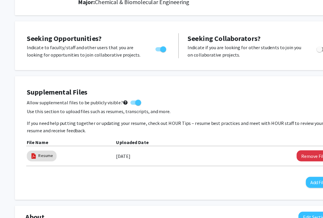
click at [129, 105] on div "Supplemental Files Allow supplemental files to be publicly visible? help Use th…" at bounding box center [176, 136] width 300 height 99
click at [130, 105] on div "Supplemental Files Allow supplemental files to be publicly visible? help Use th…" at bounding box center [176, 136] width 300 height 99
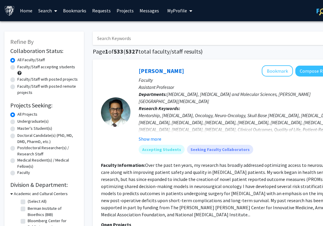
click at [82, 12] on link "Bookmarks" at bounding box center [74, 10] width 29 height 21
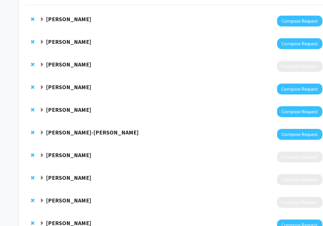
scroll to position [69, 0]
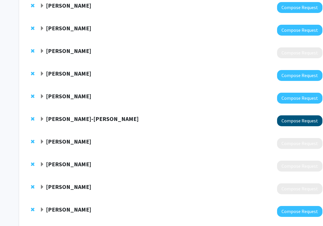
click at [306, 117] on button "Compose Request" at bounding box center [299, 120] width 45 height 11
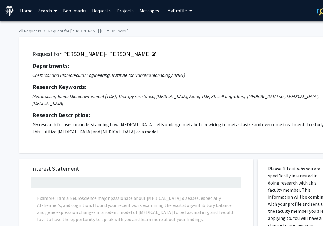
scroll to position [172, 0]
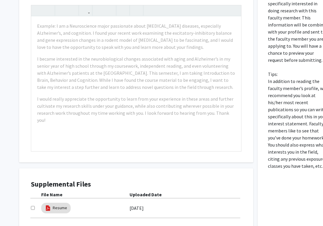
click at [32, 205] on div at bounding box center [36, 208] width 10 height 7
click at [44, 203] on mat-chip "Resume" at bounding box center [55, 208] width 29 height 11
click at [37, 205] on div at bounding box center [36, 208] width 10 height 7
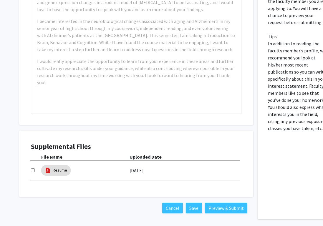
scroll to position [216, 0]
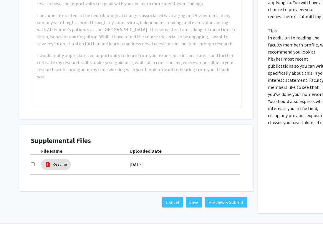
click at [132, 161] on label "09/11/2025" at bounding box center [137, 165] width 14 height 10
click at [33, 162] on input "checkbox" at bounding box center [33, 164] width 4 height 4
checkbox input "true"
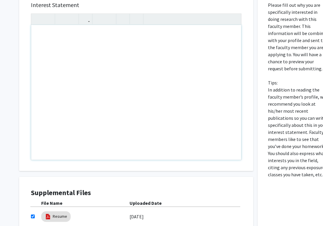
scroll to position [160, 0]
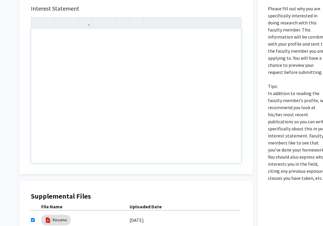
paste div "Note to users with screen readers: Please press Alt+0 or Option+0 to deactivate…"
type textarea "<p>&nbsp;Dear Dr. Alicea-Rebecca,&nbsp;</p><br><p>I hope this finds you well! I…"
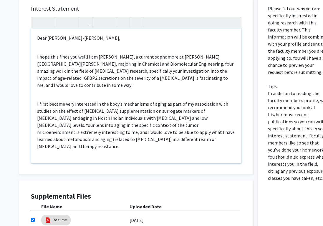
click at [227, 66] on p "I hope this finds you well! I am Sumaya Beri, a current sophomore at Johns Hopk…" at bounding box center [136, 70] width 198 height 35
click at [57, 73] on p "I hope this finds you well! I am Sumaya Beri, a current sophomore at Johns Hopk…" at bounding box center [136, 70] width 198 height 35
click at [180, 61] on p "I hope this finds you well! I am Sumaya Beri, a current sophomore at Johns Hopk…" at bounding box center [136, 70] width 198 height 35
click at [37, 64] on div "Dear Dr. Alicea-Rebecca, I hope this finds you well! I am Sumaya Beri, a curren…" at bounding box center [136, 96] width 210 height 135
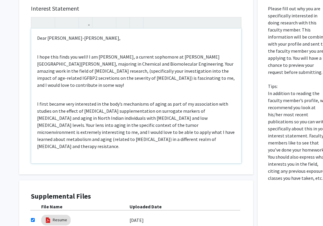
click at [215, 59] on p "I hope this finds you well! I am Sumaya Beri, a current sophomore at Johns Hopk…" at bounding box center [136, 70] width 198 height 35
click at [155, 80] on div "Dear Dr. Alicea-Rebecca, I hope this finds you well! I am Sumaya Beri, a curren…" at bounding box center [136, 96] width 210 height 135
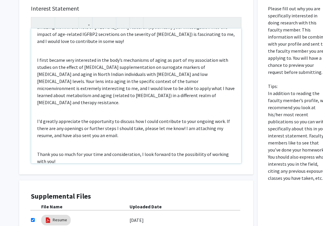
scroll to position [44, 0]
drag, startPoint x: 121, startPoint y: 83, endPoint x: 136, endPoint y: 119, distance: 38.8
click at [121, 86] on div "Dear Dr. Alicea-Rebecca, I hope this finds you well! I am Sumaya Beri, a curren…" at bounding box center [136, 96] width 210 height 135
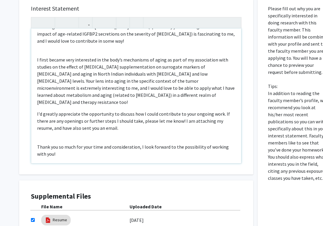
click at [207, 76] on p "I first became very interested in the body’s mechanisms of aging as part of my …" at bounding box center [136, 80] width 198 height 49
click at [223, 75] on p "I first became very interested in the body’s mechanisms of aging as part of my …" at bounding box center [136, 80] width 198 height 49
click at [205, 110] on p "I'd greatly appreciate the opportunity to discuss how I could contribute to you…" at bounding box center [136, 120] width 198 height 21
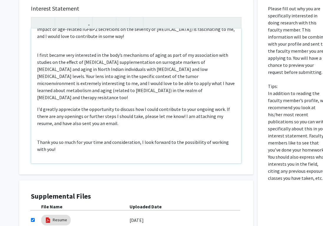
scroll to position [48, 0]
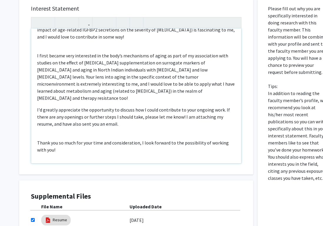
click at [44, 52] on p "I first became very interested in the body’s mechanisms of aging as part of my …" at bounding box center [136, 76] width 198 height 49
click at [167, 57] on p "I first became very interested in the body’s mechanisms of aging as part of my …" at bounding box center [136, 76] width 198 height 49
click at [133, 57] on p "I first became very interested in the body’s mechanisms of aging as part of my …" at bounding box center [136, 76] width 198 height 49
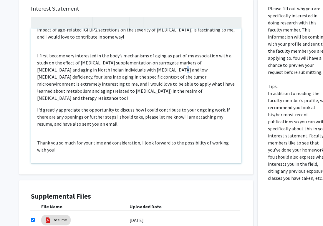
click at [133, 57] on p "I first became very interested in the body’s mechanisms of aging as part of my …" at bounding box center [136, 76] width 198 height 49
click at [137, 59] on p "I first became very interested in the body’s mechanisms of aging as part of my …" at bounding box center [136, 76] width 198 height 49
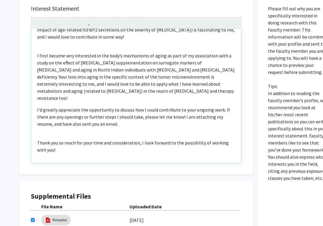
click at [153, 72] on p "I first became very interested in the body’s mechanisms of aging as part of my …" at bounding box center [136, 76] width 198 height 49
click at [188, 55] on p "I first became very interested in the body’s mechanisms of aging as part of my …" at bounding box center [136, 76] width 198 height 49
click at [208, 106] on p "I'd greatly appreciate the opportunity to discuss how I could contribute to you…" at bounding box center [136, 116] width 198 height 21
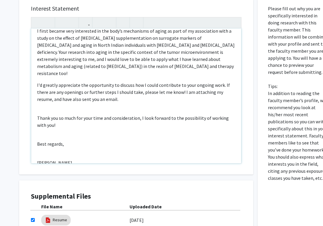
scroll to position [72, 0]
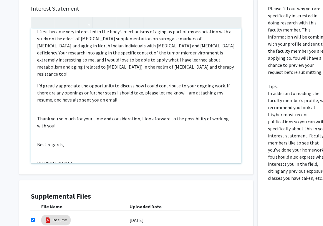
click at [152, 115] on p "Thank you so much for your time and consideration, I look forward to the possib…" at bounding box center [136, 122] width 198 height 14
click at [147, 120] on div "Dear Dr. Alicea-Rebecca, I hope this finds you well! I am Sumaya Beri, a curren…" at bounding box center [136, 96] width 210 height 135
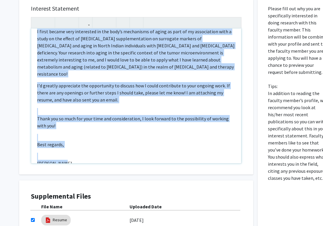
copy div "Dear Dr. Alicea-Rebecca, I hope this finds you well! I am Sumaya Beri, a curren…"
click at [147, 120] on div "Dear Dr. Alicea-Rebecca, I hope this finds you well! I am Sumaya Beri, a curren…" at bounding box center [136, 96] width 210 height 135
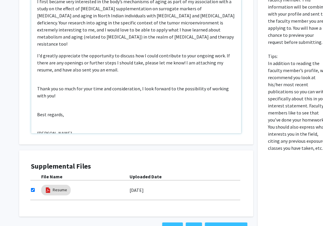
scroll to position [194, 0]
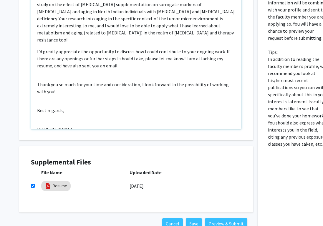
click at [83, 102] on div "Dear Dr. Alicea-Rebecca, I hope this finds you well! I am Sumaya Beri, a curren…" at bounding box center [136, 61] width 210 height 135
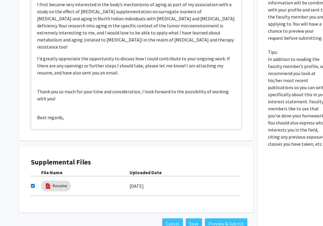
type textarea "<p>&nbsp;Dear Dr. Alicea-Rebecca,&nbsp;</p><br><p>I hope this finds you well! I…"
click at [220, 218] on button "Preview & Submit" at bounding box center [226, 223] width 42 height 11
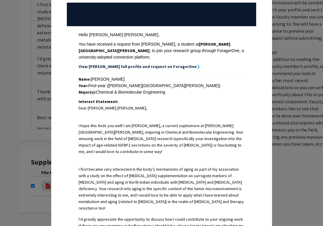
scroll to position [63, 0]
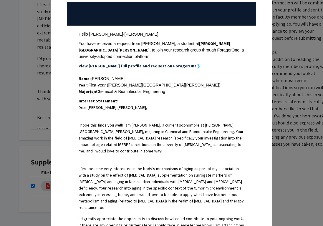
click at [132, 82] on div "Year: First-year (Johns Hopkins University)" at bounding box center [162, 85] width 166 height 6
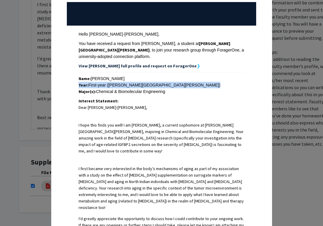
click at [132, 82] on div "Year: First-year (Johns Hopkins University)" at bounding box center [162, 85] width 166 height 6
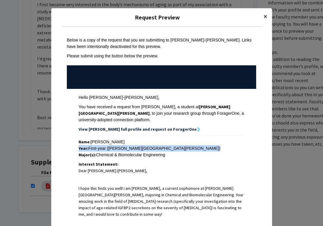
scroll to position [0, 0]
click at [264, 15] on span "×" at bounding box center [265, 16] width 4 height 9
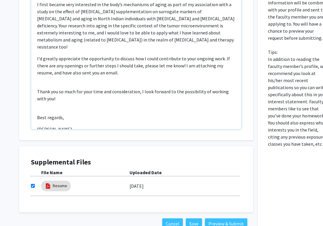
click at [141, 85] on div "Dear Dr. Alicea-Rebecca, I hope this finds you well! I am Sumaya Beri, a curren…" at bounding box center [136, 61] width 210 height 135
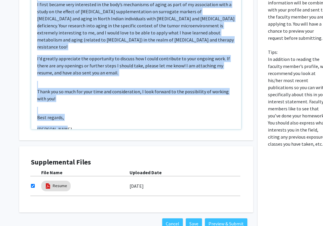
copy div "Dear Dr. Alicea-Rebecca, I hope this finds you well! I am Sumaya Beri, a curren…"
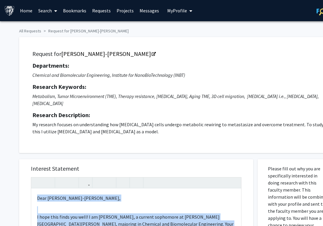
drag, startPoint x: 172, startPoint y: 11, endPoint x: 307, endPoint y: -17, distance: 137.8
click at [307, 0] on html "Skip navigation Home Search Bookmarks Requests Projects Messages My Profile Sum…" at bounding box center [161, 113] width 323 height 226
click at [189, 11] on icon "My profile dropdown to access profile and logout" at bounding box center [190, 11] width 3 height 5
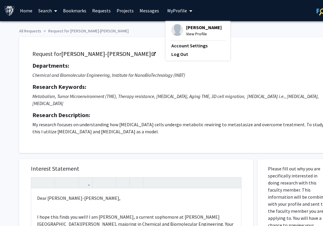
click at [193, 35] on span "View Profile" at bounding box center [204, 34] width 36 height 6
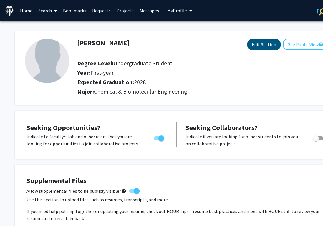
click at [269, 42] on button "Edit Section" at bounding box center [263, 44] width 33 height 11
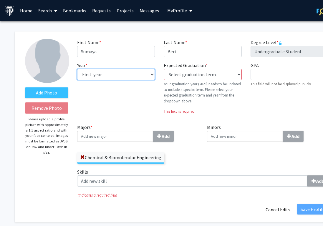
select select "sophomore"
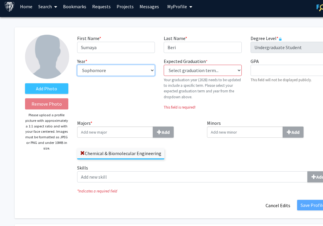
scroll to position [9, 0]
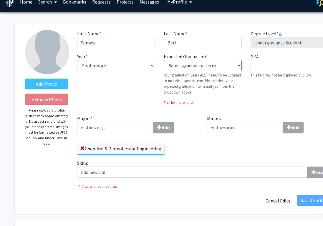
click at [206, 73] on fg-graduation-dropdown "Expected Graduation * required Select graduation term... Previous: 2028 (Please…" at bounding box center [203, 74] width 78 height 42
select select "44: fall_2028"
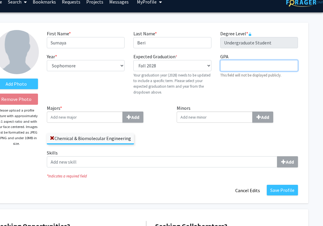
click at [258, 66] on input "GPA required" at bounding box center [259, 65] width 78 height 11
type input "4.0"
click at [275, 188] on button "Save Profile" at bounding box center [282, 190] width 31 height 11
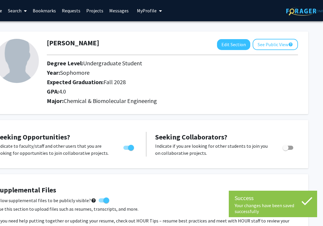
scroll to position [0, 30]
click at [50, 9] on link "Bookmarks" at bounding box center [44, 10] width 29 height 21
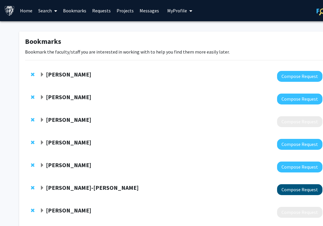
click at [290, 188] on button "Compose Request" at bounding box center [299, 189] width 45 height 11
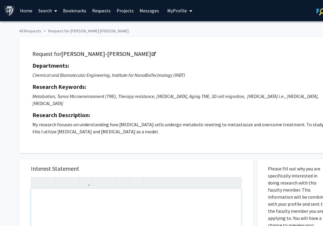
paste div "Note to users with screen readers: Please press Alt+0 or Option+0 to deactivate…"
type textarea "<p>&nbsp;Dear Dr. Alicea-Rebecca,&nbsp;</p><br><br><p>I hope this finds you wel…"
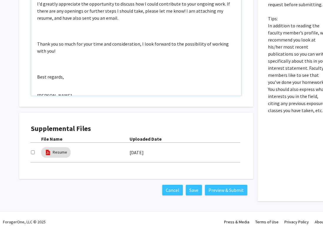
scroll to position [228, 0]
click at [32, 151] on input "checkbox" at bounding box center [33, 153] width 4 height 4
checkbox input "true"
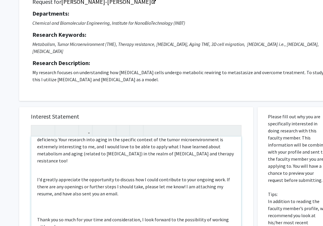
scroll to position [53, 0]
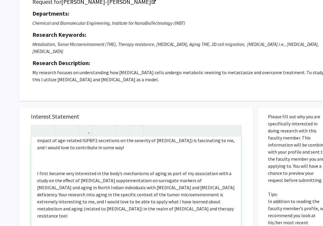
click at [51, 150] on div "Dear Dr. Alicea-Rebecca, I hope this finds you well! I am Sumaya Beri, a curren…" at bounding box center [136, 204] width 210 height 135
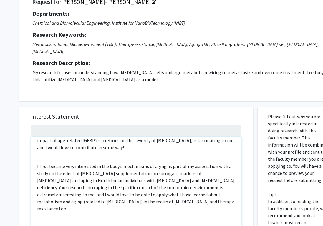
click at [80, 202] on div "Dear Dr. Alicea-Rebecca, I hope this finds you well! I am Sumaya Beri, a curren…" at bounding box center [136, 204] width 210 height 135
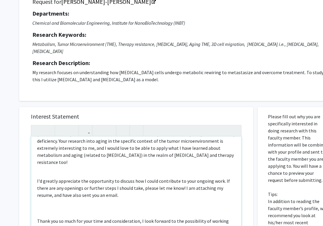
click at [76, 194] on div "Dear Dr. Alicea-Rebecca, I hope this finds you well! I am Sumaya Beri, a curren…" at bounding box center [136, 204] width 210 height 135
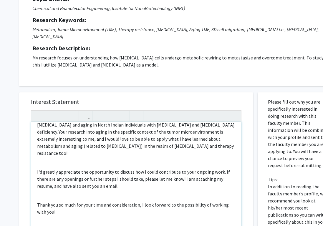
scroll to position [80, 0]
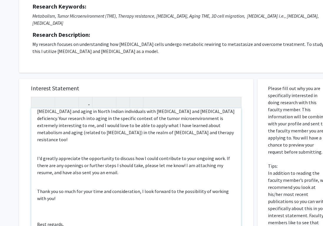
click at [64, 197] on div "Dear Dr. Alicea-Rebecca, I hope this finds you well! I am Sumaya Beri, a curren…" at bounding box center [136, 175] width 210 height 135
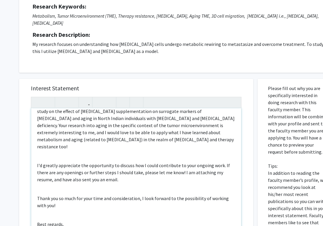
click at [52, 218] on div "Dear Dr. Alicea-Rebecca, I hope this finds you well! I am Sumaya Beri, a curren…" at bounding box center [136, 175] width 210 height 135
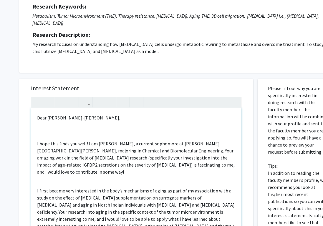
scroll to position [0, 0]
click at [58, 130] on div "Dear Dr. Alicea-Rebecca, I hope this finds you well! I am Sumaya Beri, a curren…" at bounding box center [136, 175] width 210 height 135
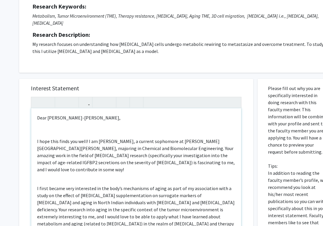
click at [46, 126] on p "Note to users with screen readers: Please press Alt+0 or Option+0 to deactivate…" at bounding box center [136, 129] width 198 height 7
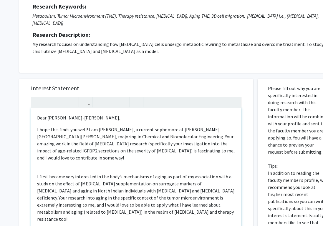
click at [61, 156] on div "Dear Dr. Alicea-Rebecca, I hope this finds you well! I am Sumaya Beri, a curren…" at bounding box center [136, 175] width 210 height 135
click at [59, 126] on p "I hope this finds you well! I am Sumaya Beri, a current sophomore at Johns Hopk…" at bounding box center [136, 143] width 198 height 35
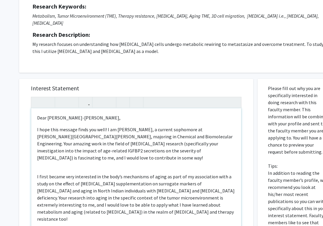
type textarea "<p>&nbsp;Dear Dr. Alicea-Rebecca,&nbsp;</p><p>I hope this message finds you wel…"
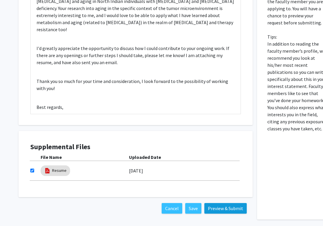
click at [219, 206] on button "Preview & Submit" at bounding box center [225, 208] width 42 height 11
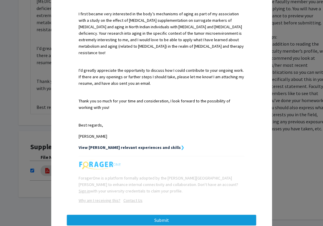
click at [198, 215] on button "Submit" at bounding box center [161, 220] width 189 height 11
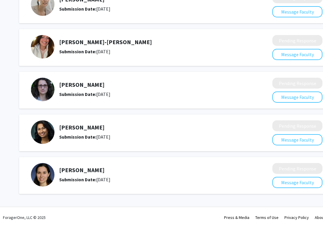
click at [103, 43] on h5 "[PERSON_NAME]-[PERSON_NAME]" at bounding box center [150, 42] width 182 height 7
click at [283, 54] on button "Message Faculty" at bounding box center [297, 54] width 50 height 11
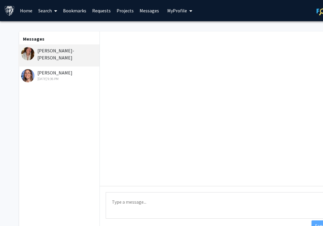
click at [67, 53] on div "[PERSON_NAME]-[PERSON_NAME]" at bounding box center [59, 54] width 77 height 14
click at [97, 11] on link "Requests" at bounding box center [101, 10] width 24 height 21
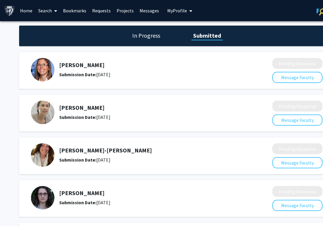
click at [102, 72] on div "Submission Date: February 03, 2025" at bounding box center [150, 74] width 182 height 7
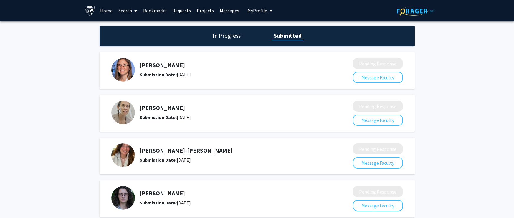
click at [150, 11] on link "Bookmarks" at bounding box center [154, 10] width 29 height 21
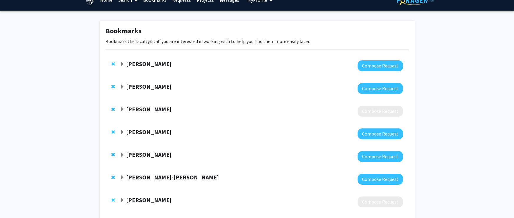
scroll to position [72, 0]
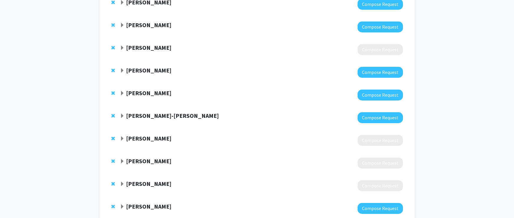
click at [167, 117] on strong "[PERSON_NAME]-[PERSON_NAME]" at bounding box center [172, 115] width 93 height 7
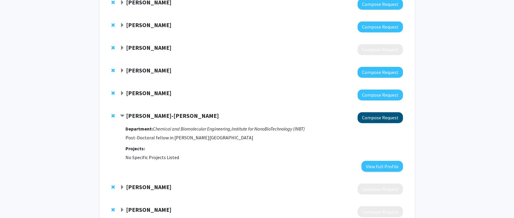
click at [323, 119] on button "Compose Request" at bounding box center [379, 117] width 45 height 11
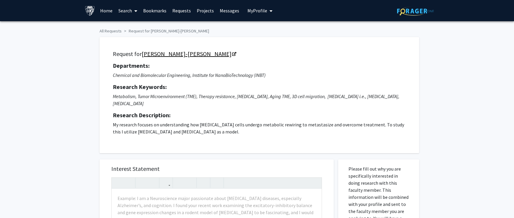
click at [232, 53] on icon "Opens in a new tab" at bounding box center [234, 54] width 4 height 4
